Goal: Navigation & Orientation: Find specific page/section

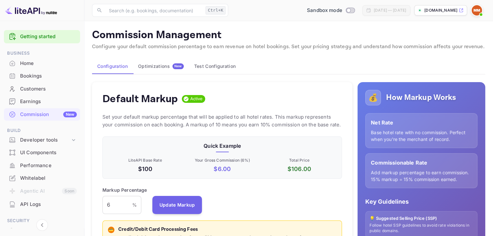
click at [140, 158] on p "LiteAPI Base Rate" at bounding box center [145, 161] width 75 height 6
click at [153, 104] on h4 "Default Markup" at bounding box center [139, 99] width 75 height 13
click at [40, 78] on div "Bookings" at bounding box center [48, 76] width 57 height 7
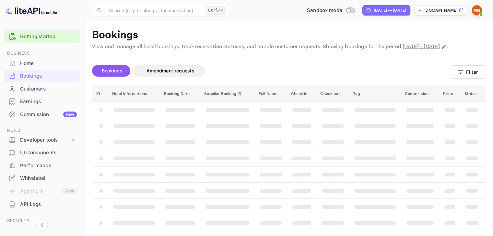
click at [107, 74] on span "Bookings" at bounding box center [112, 71] width 21 height 6
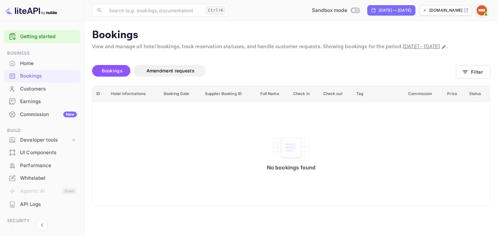
click at [115, 74] on span "Bookings" at bounding box center [112, 71] width 21 height 6
click at [120, 74] on span "Bookings" at bounding box center [112, 71] width 21 height 6
click at [159, 74] on span "Amendment requests" at bounding box center [170, 71] width 48 height 6
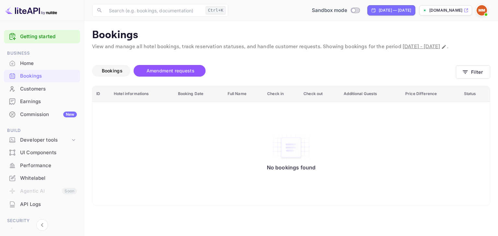
click at [118, 74] on span "Bookings" at bounding box center [112, 71] width 21 height 6
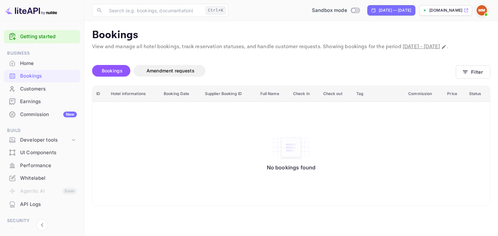
click at [417, 47] on span "[DATE] - [DATE]" at bounding box center [420, 46] width 37 height 7
click at [318, 9] on div "Sandbox mode" at bounding box center [335, 10] width 53 height 7
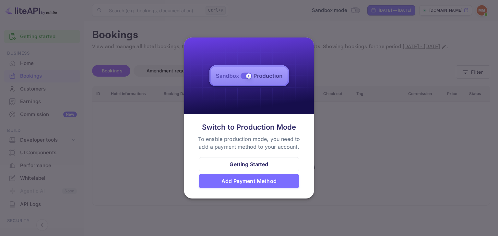
click at [378, 144] on div at bounding box center [249, 118] width 498 height 236
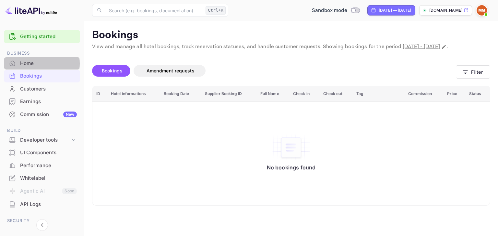
click at [38, 63] on div "Home" at bounding box center [48, 63] width 57 height 7
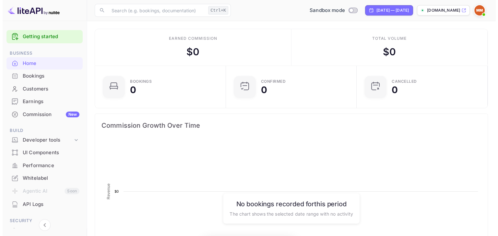
scroll to position [100, 122]
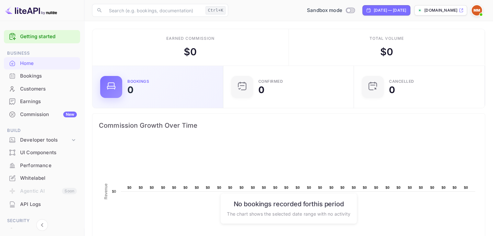
click at [174, 94] on div "Bookings 0" at bounding box center [157, 87] width 115 height 22
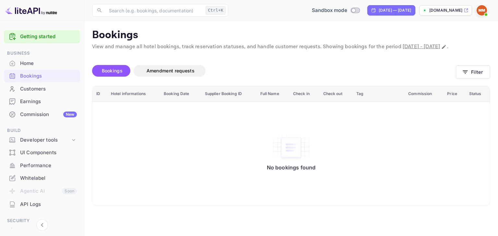
click at [29, 12] on img at bounding box center [31, 10] width 52 height 10
click at [479, 12] on img at bounding box center [481, 10] width 10 height 10
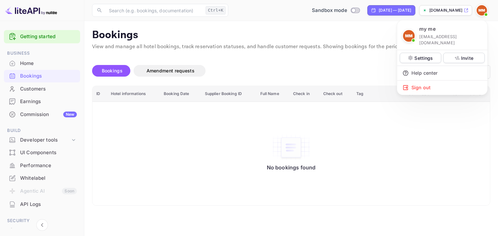
click at [337, 40] on div at bounding box center [249, 118] width 498 height 236
